Goal: Information Seeking & Learning: Find specific fact

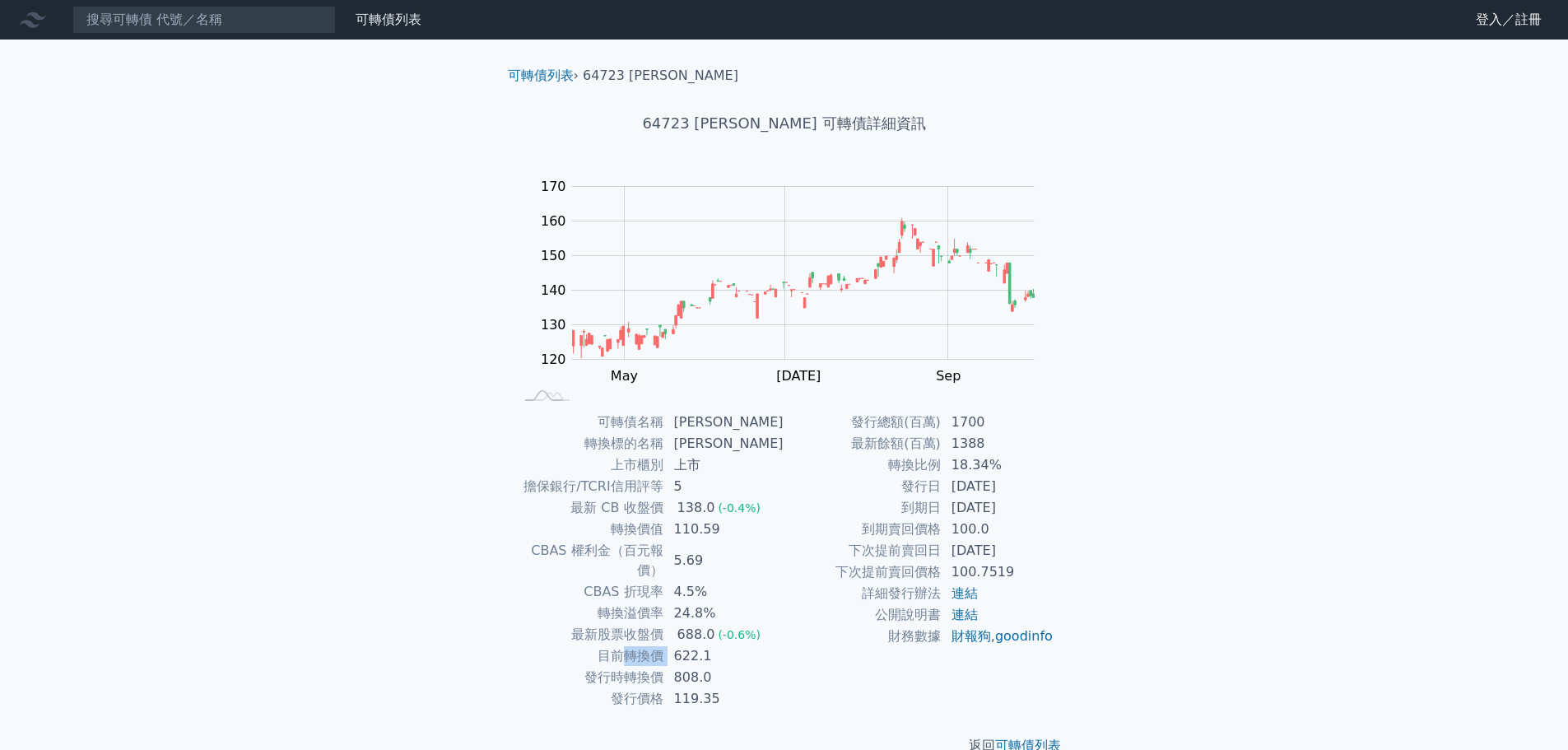
drag, startPoint x: 627, startPoint y: 636, endPoint x: 681, endPoint y: 640, distance: 54.1
click at [681, 645] on tr "目前轉換價 622.1" at bounding box center [649, 656] width 270 height 21
click at [681, 645] on td "622.1" at bounding box center [724, 656] width 120 height 21
drag, startPoint x: 675, startPoint y: 637, endPoint x: 602, endPoint y: 630, distance: 73.3
click at [602, 645] on tr "目前轉換價 622.1" at bounding box center [649, 656] width 270 height 21
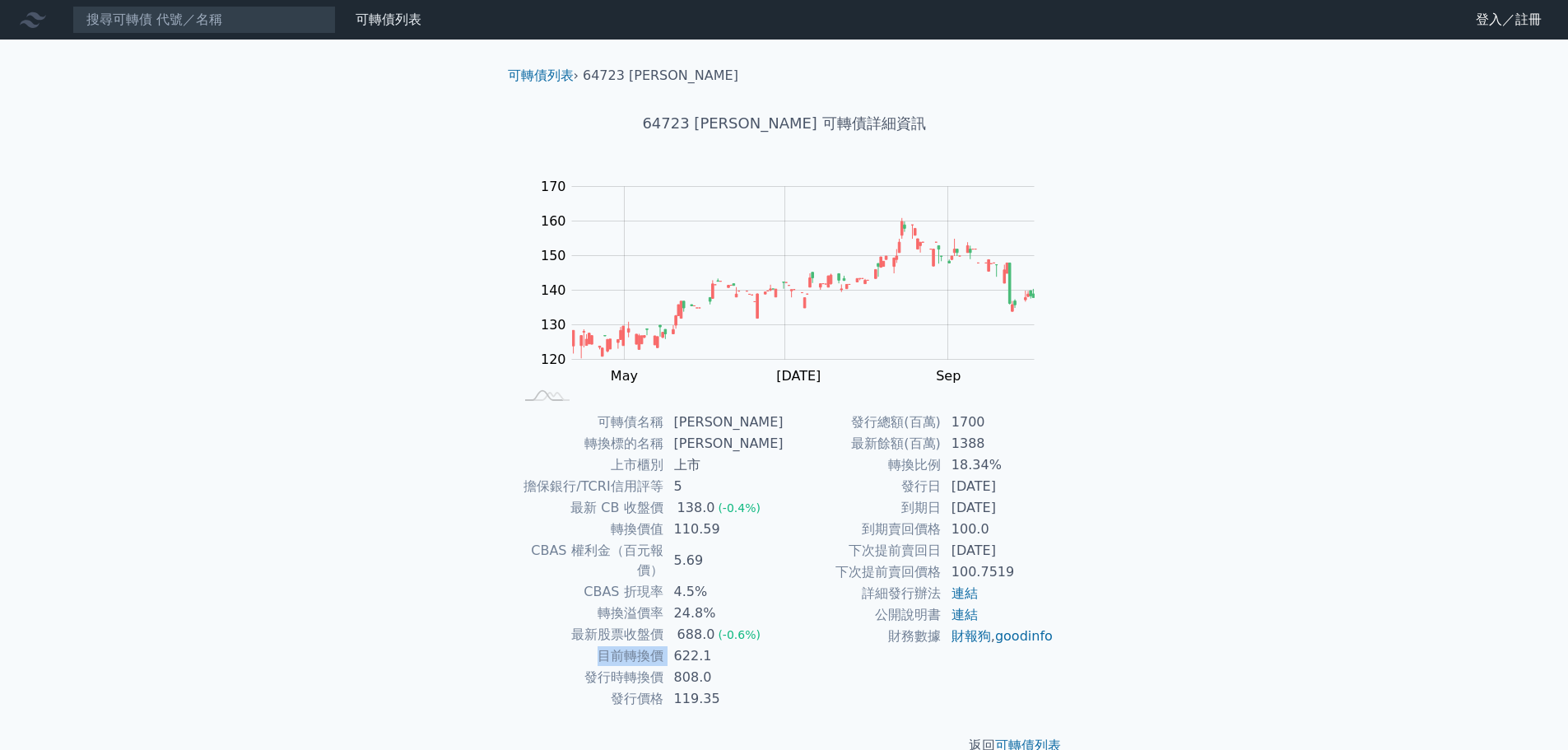
click at [602, 645] on td "目前轉換價" at bounding box center [589, 656] width 150 height 21
drag, startPoint x: 587, startPoint y: 633, endPoint x: 690, endPoint y: 636, distance: 103.0
click at [690, 645] on tr "目前轉換價 622.1" at bounding box center [649, 656] width 270 height 21
click at [690, 645] on td "622.1" at bounding box center [724, 656] width 120 height 21
drag, startPoint x: 744, startPoint y: 634, endPoint x: 566, endPoint y: 632, distance: 178.0
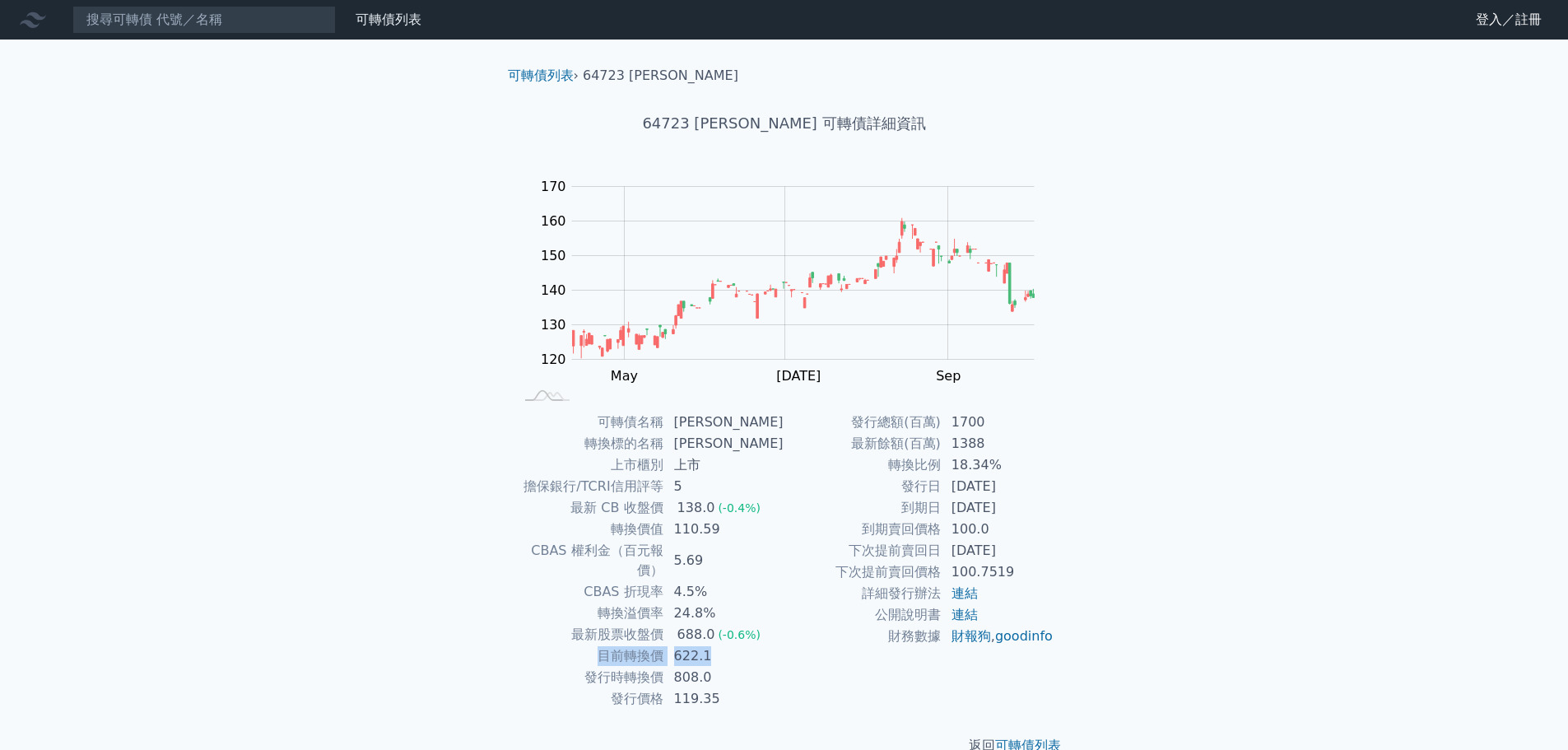
click at [566, 645] on tr "目前轉換價 622.1" at bounding box center [649, 656] width 270 height 21
click at [614, 645] on td "目前轉換價" at bounding box center [589, 656] width 150 height 21
drag, startPoint x: 606, startPoint y: 634, endPoint x: 715, endPoint y: 639, distance: 109.1
click at [715, 645] on tr "目前轉換價 622.1" at bounding box center [649, 656] width 270 height 21
click at [715, 645] on td "622.1" at bounding box center [724, 656] width 120 height 21
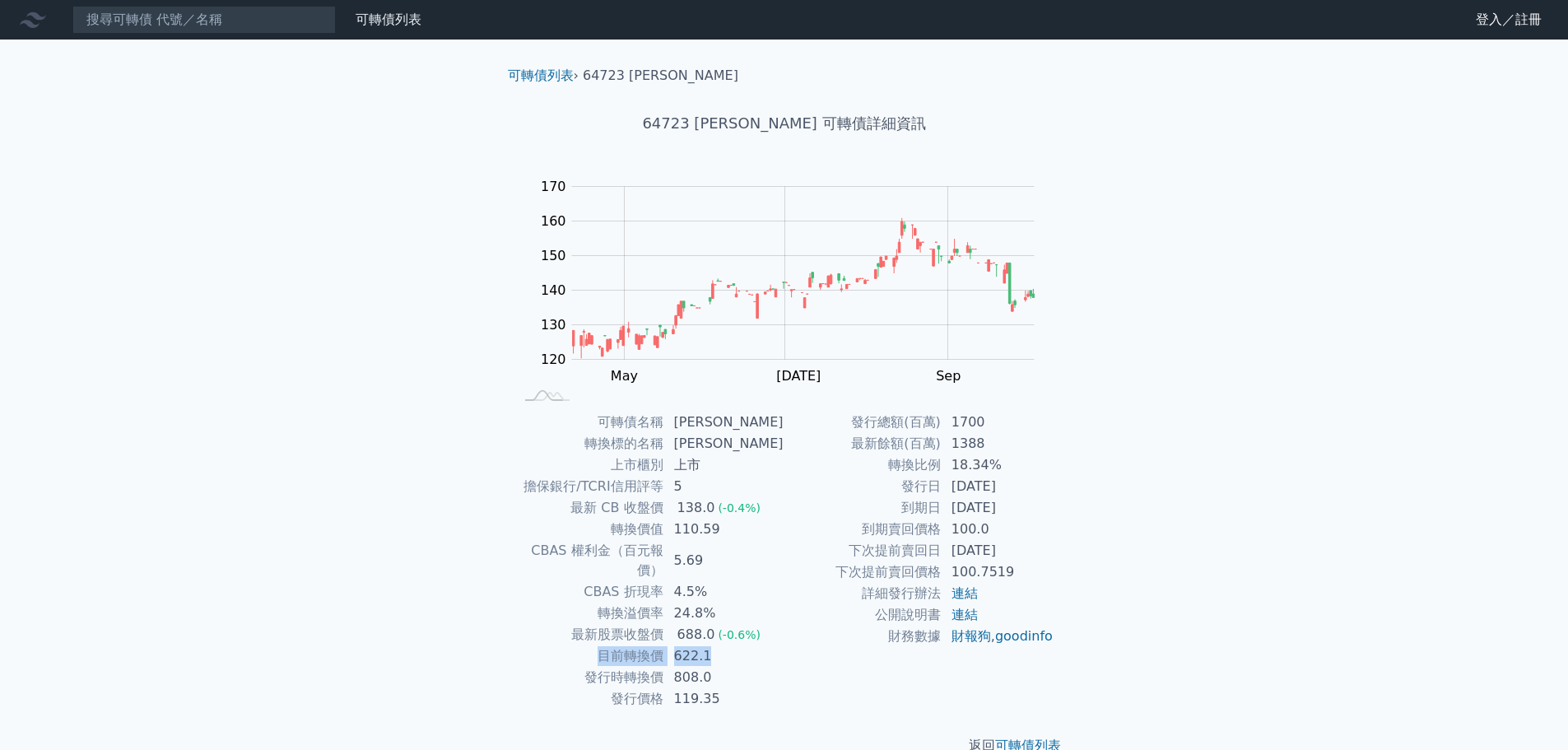
drag, startPoint x: 719, startPoint y: 640, endPoint x: 593, endPoint y: 638, distance: 126.0
click at [593, 645] on tr "目前轉換價 622.1" at bounding box center [649, 656] width 270 height 21
click at [612, 645] on td "目前轉換價" at bounding box center [589, 656] width 150 height 21
